Goal: Task Accomplishment & Management: Manage account settings

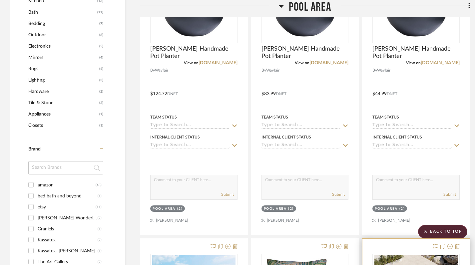
scroll to position [496, 0]
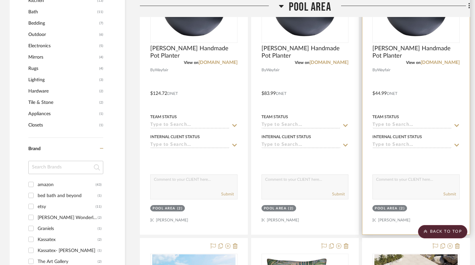
click at [401, 207] on div "(2)" at bounding box center [403, 208] width 6 height 5
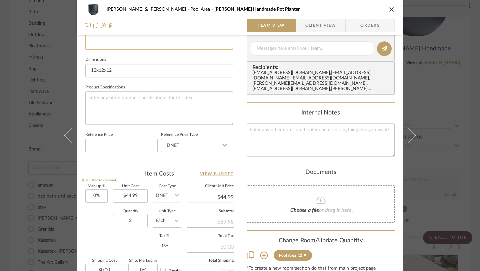
scroll to position [279, 0]
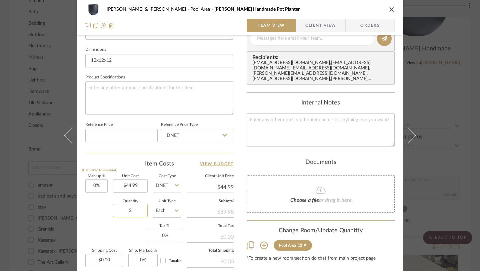
click at [137, 208] on input "2" at bounding box center [130, 210] width 35 height 13
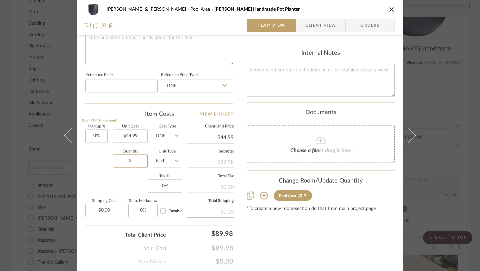
type input "3"
click at [390, 9] on icon "close" at bounding box center [391, 9] width 5 height 5
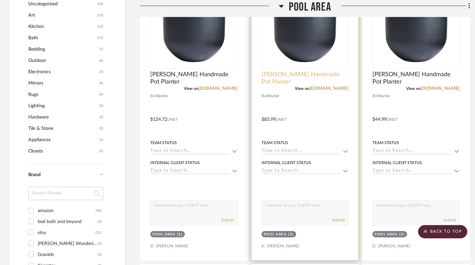
click at [305, 71] on span "[PERSON_NAME] Handmade Pot Planter" at bounding box center [305, 78] width 87 height 15
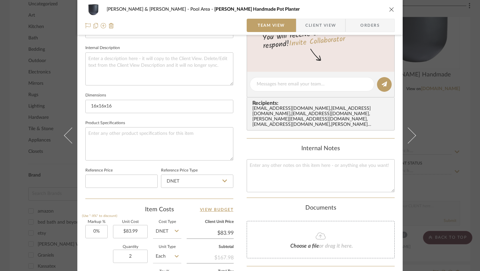
scroll to position [240, 0]
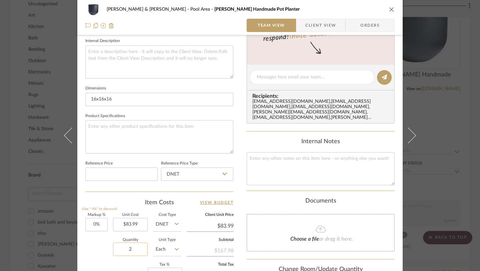
click at [137, 250] on input "2" at bounding box center [130, 248] width 35 height 13
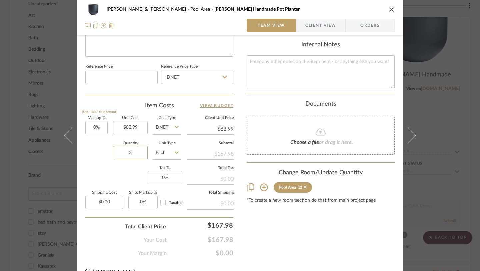
scroll to position [337, 0]
type input "3"
click at [390, 9] on icon "close" at bounding box center [391, 9] width 5 height 5
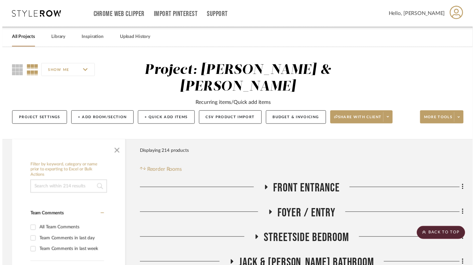
scroll to position [470, 0]
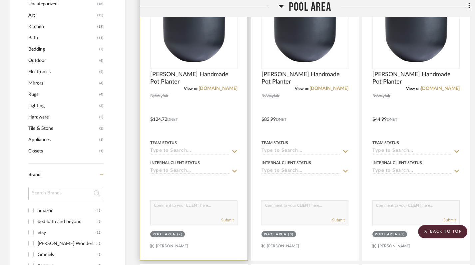
click at [191, 51] on img "0" at bounding box center [193, 26] width 83 height 83
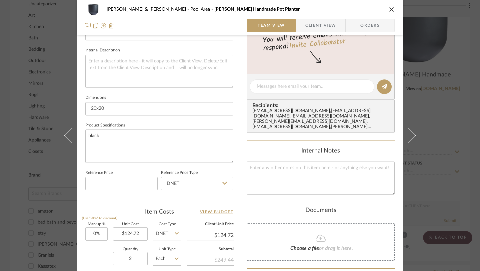
scroll to position [240, 0]
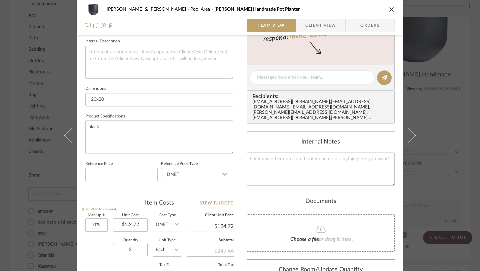
click at [134, 243] on input "2" at bounding box center [130, 249] width 35 height 13
type input "3"
click at [106, 260] on div "Quantity 3 Unit Type Each" at bounding box center [133, 250] width 96 height 24
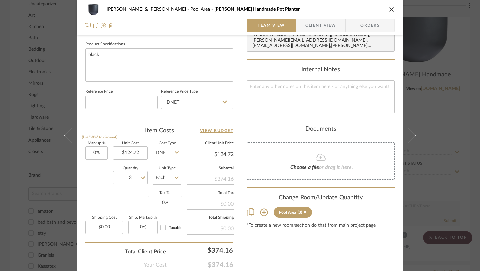
scroll to position [350, 0]
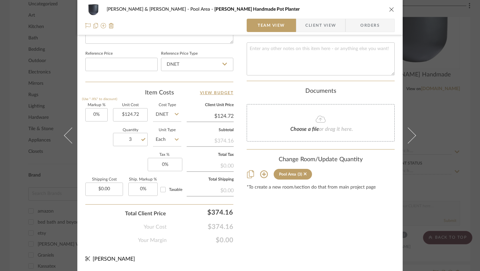
click at [389, 9] on icon "close" at bounding box center [391, 9] width 5 height 5
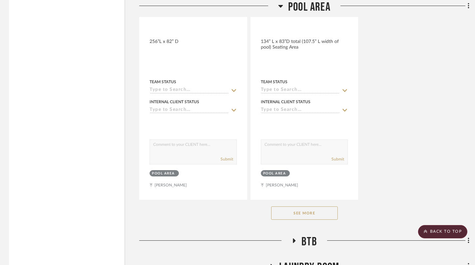
scroll to position [1123, 1]
click at [295, 209] on button "See More" at bounding box center [304, 212] width 67 height 13
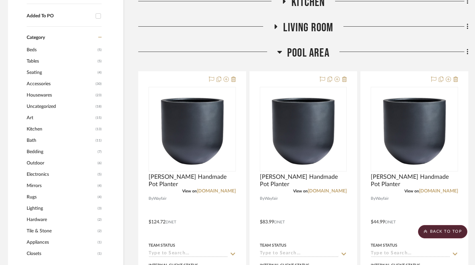
scroll to position [358, 2]
